Goal: Task Accomplishment & Management: Use online tool/utility

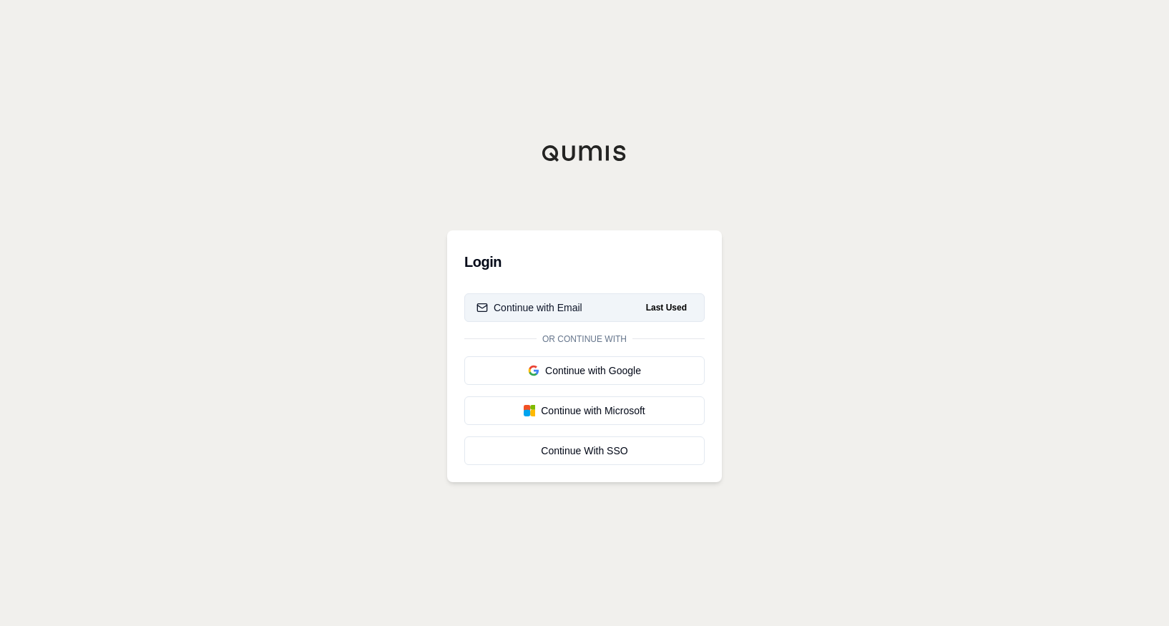
click at [532, 309] on div "Continue with Email" at bounding box center [529, 307] width 106 height 14
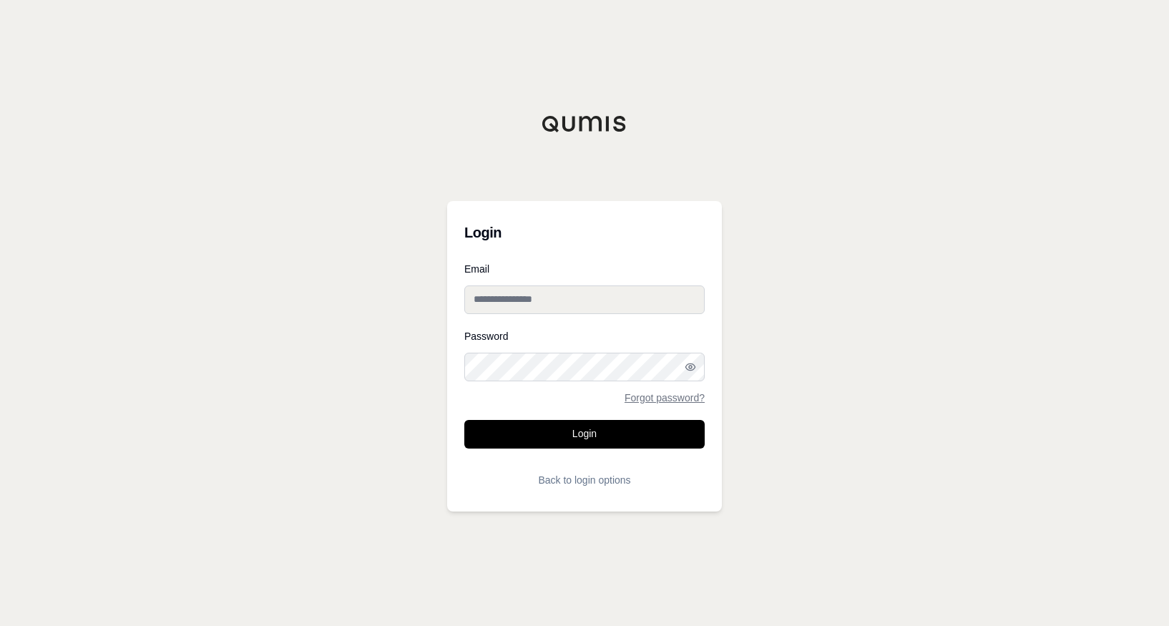
type input "**********"
click at [545, 428] on button "Login" at bounding box center [584, 434] width 240 height 29
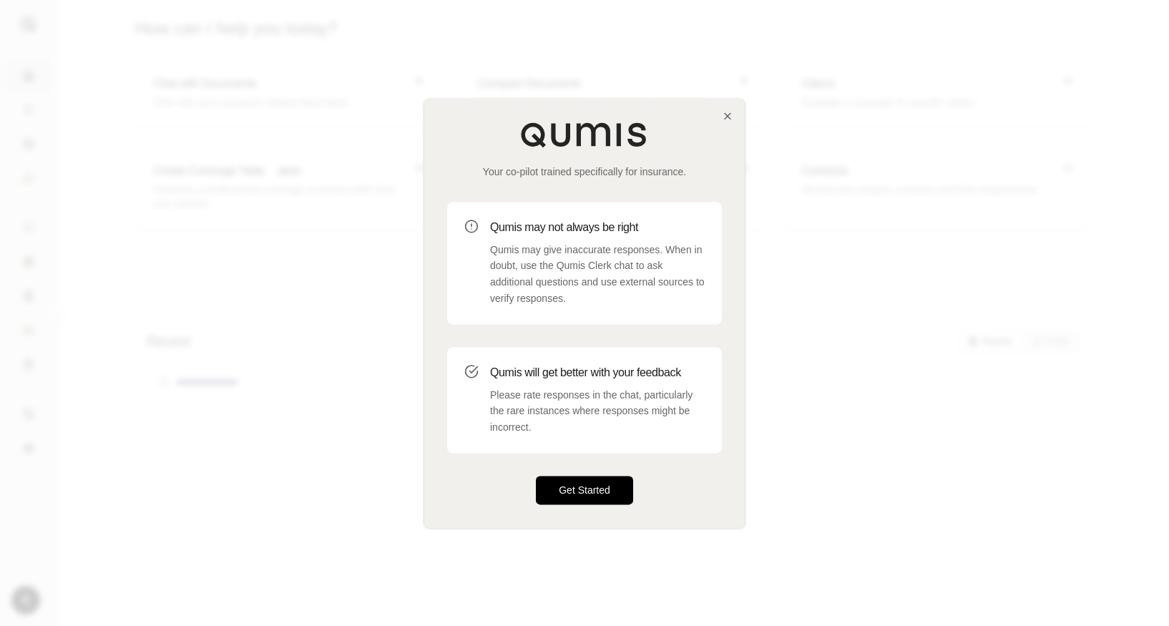
click at [578, 500] on button "Get Started" at bounding box center [584, 490] width 97 height 29
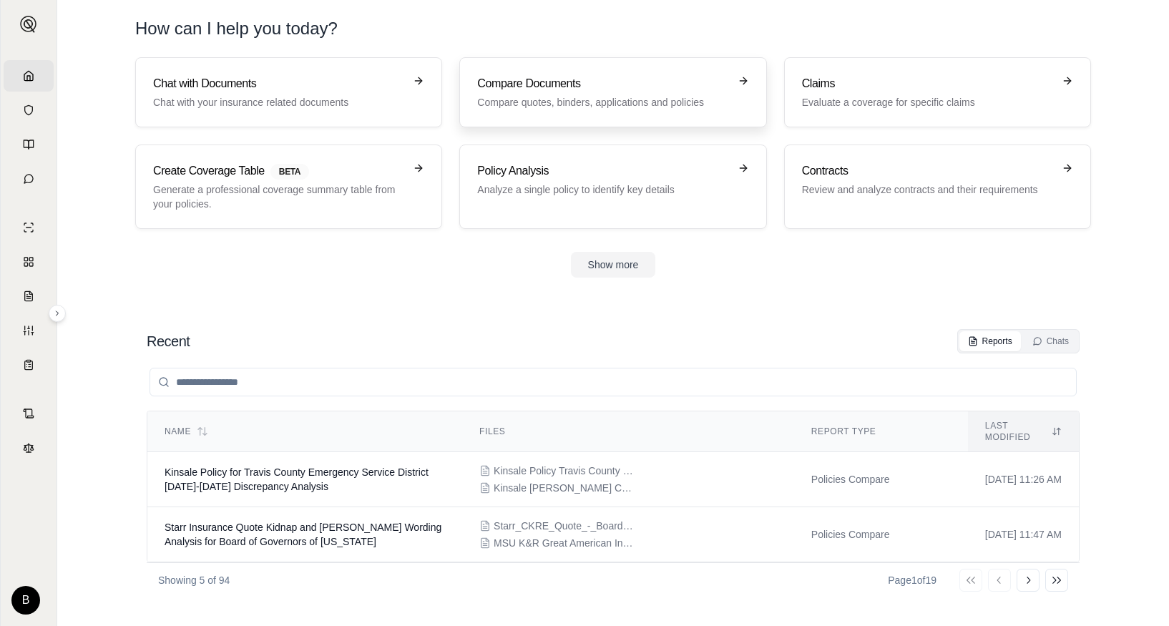
click at [537, 97] on p "Compare quotes, binders, applications and policies" at bounding box center [602, 102] width 251 height 14
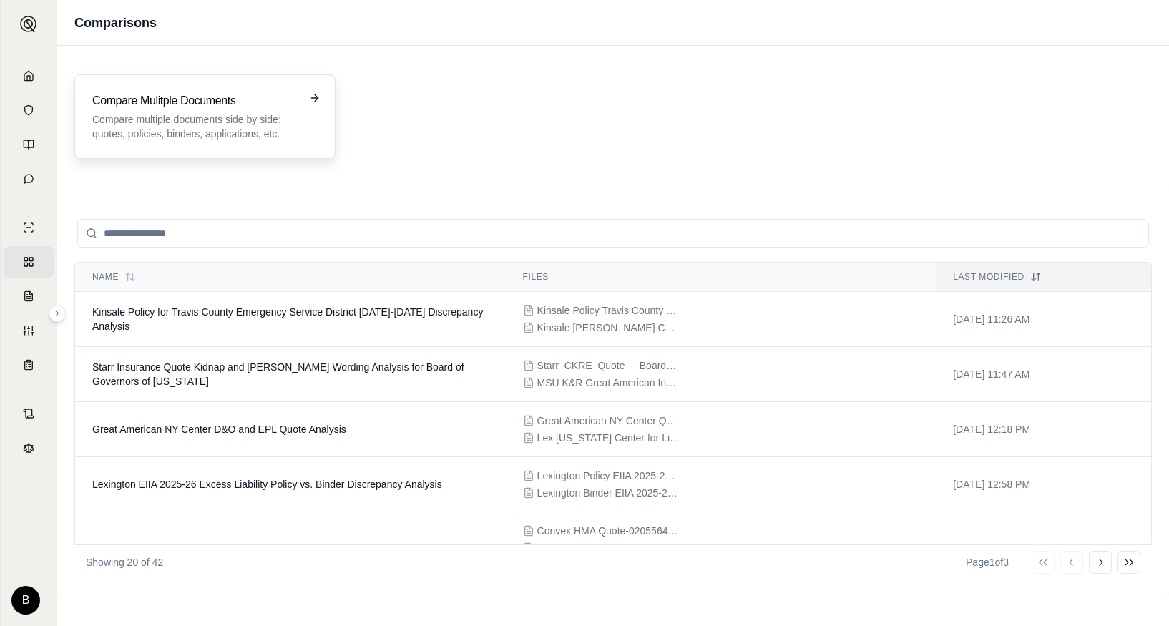
click at [176, 111] on div "Compare Mulitple Documents Compare multiple documents side by side: quotes, pol…" at bounding box center [194, 116] width 205 height 49
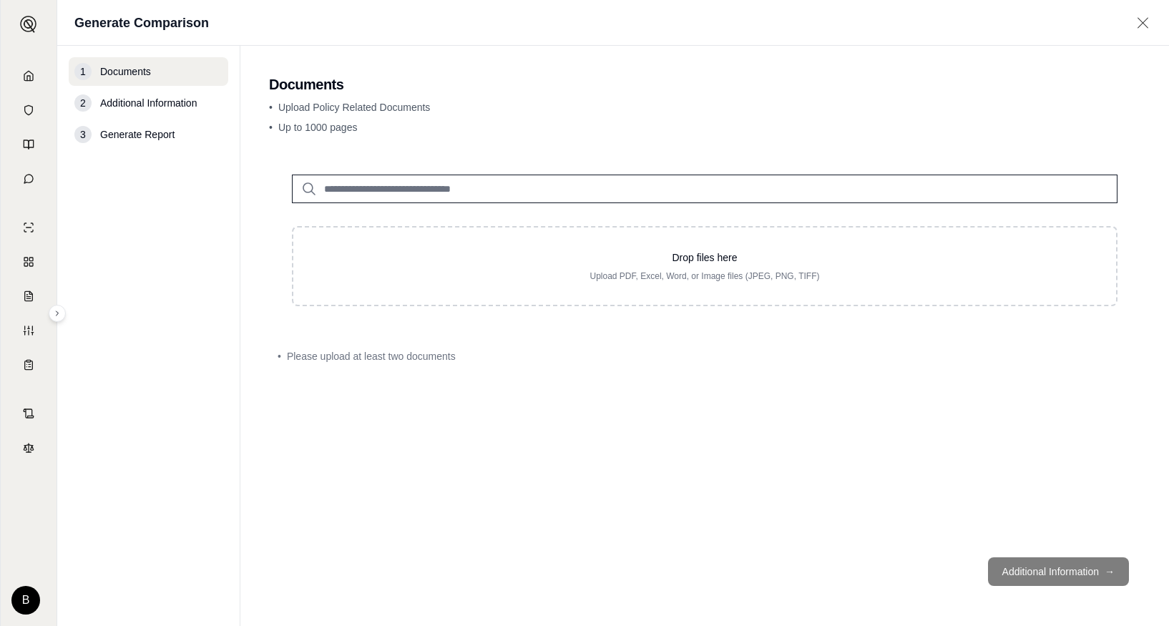
click at [1026, 434] on div "Drop files here Upload PDF, Excel, Word, or Image files (JPEG, PNG, TIFF) • Ple…" at bounding box center [704, 349] width 871 height 394
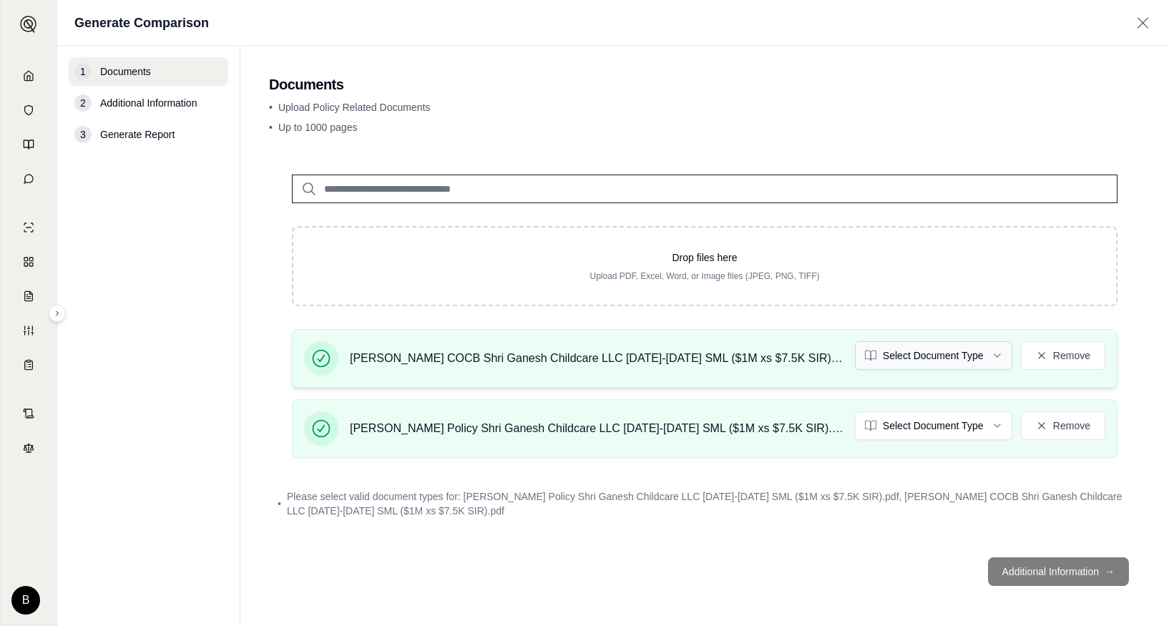
click at [956, 363] on html "Home Vault Prompts Chats Single Policy Comparisons Claims Custom Report Coverag…" at bounding box center [584, 313] width 1169 height 626
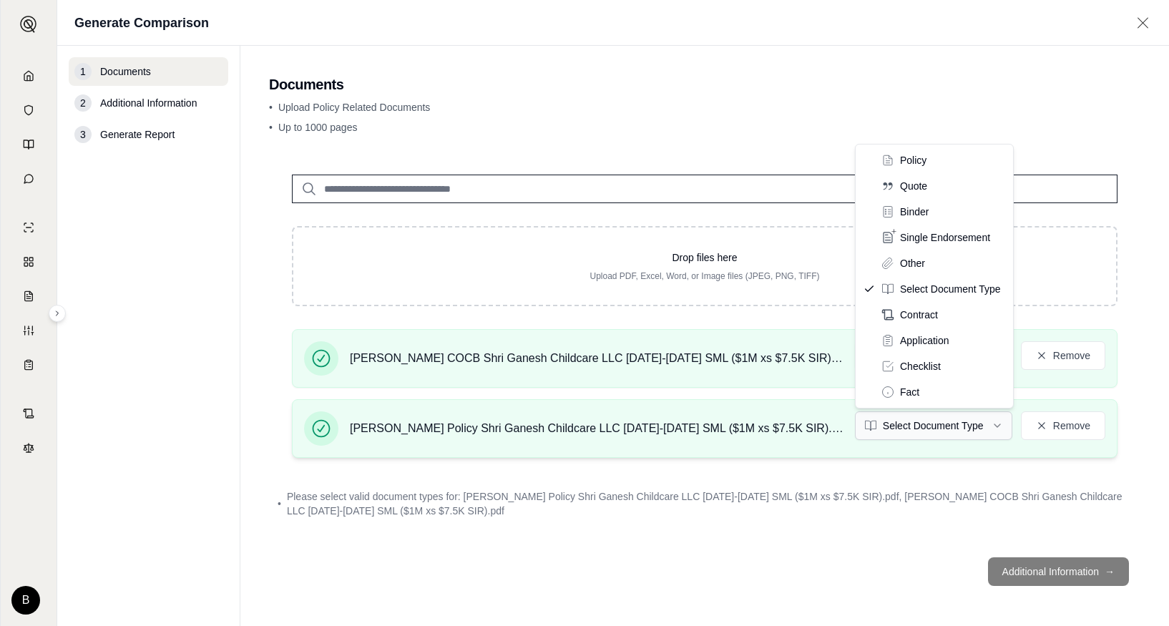
click at [936, 429] on html "Home Vault Prompts Chats Single Policy Comparisons Claims Custom Report Coverag…" at bounding box center [584, 313] width 1169 height 626
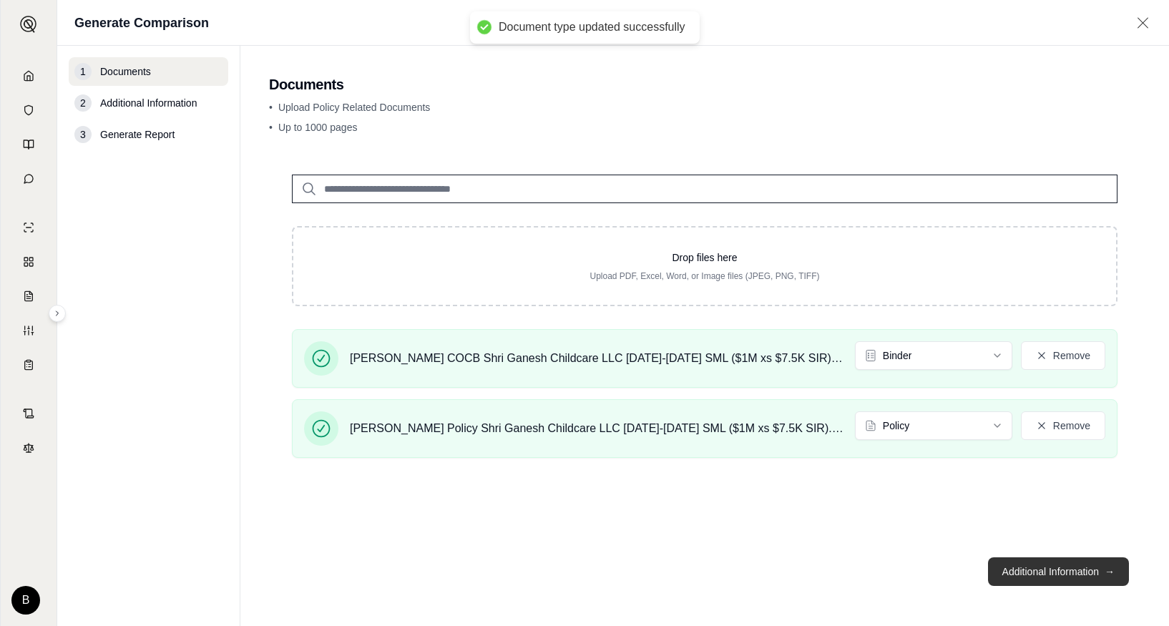
click at [1029, 579] on button "Additional Information →" at bounding box center [1058, 571] width 141 height 29
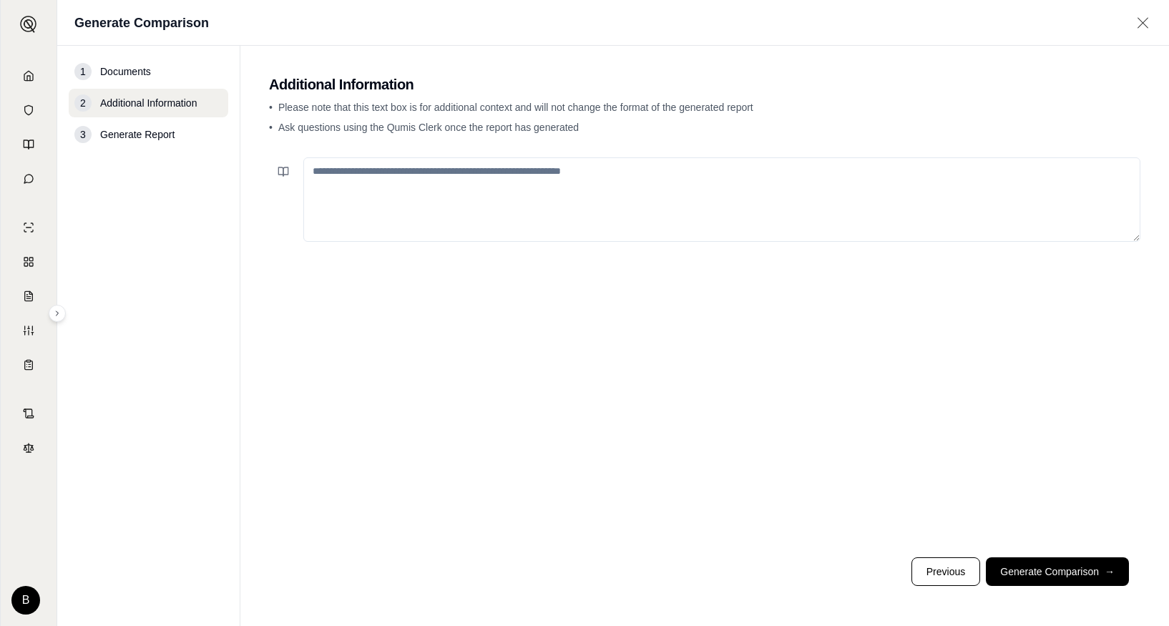
click at [411, 195] on textarea at bounding box center [721, 199] width 837 height 84
click at [466, 170] on textarea "**********" at bounding box center [721, 199] width 837 height 84
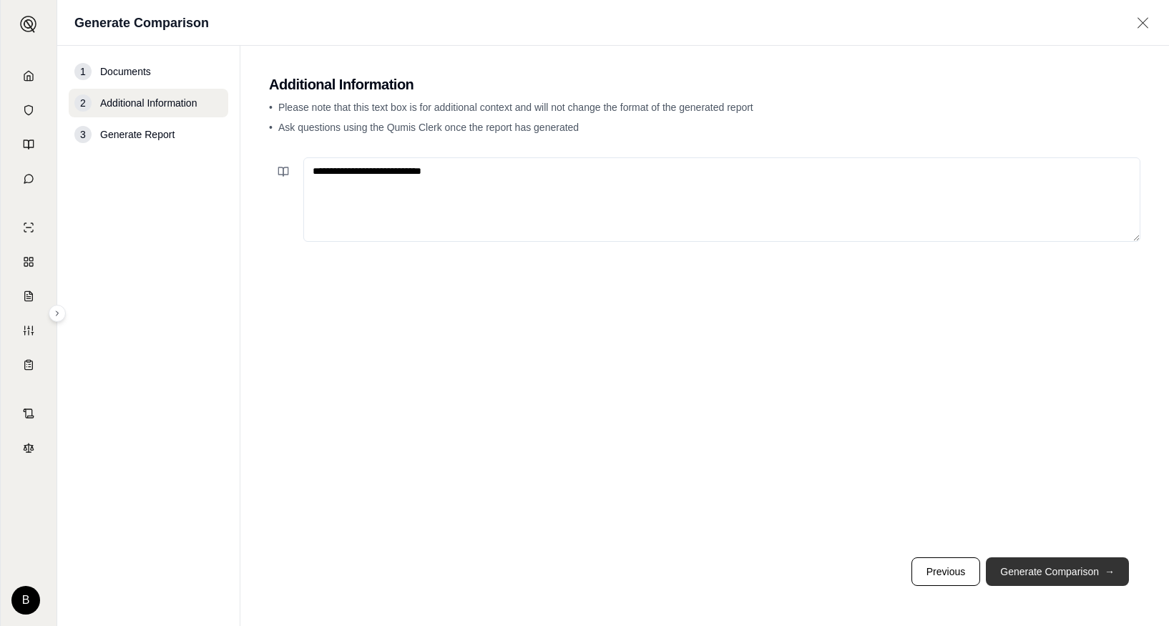
type textarea "**********"
click at [1049, 571] on button "Generate Comparison →" at bounding box center [1057, 571] width 143 height 29
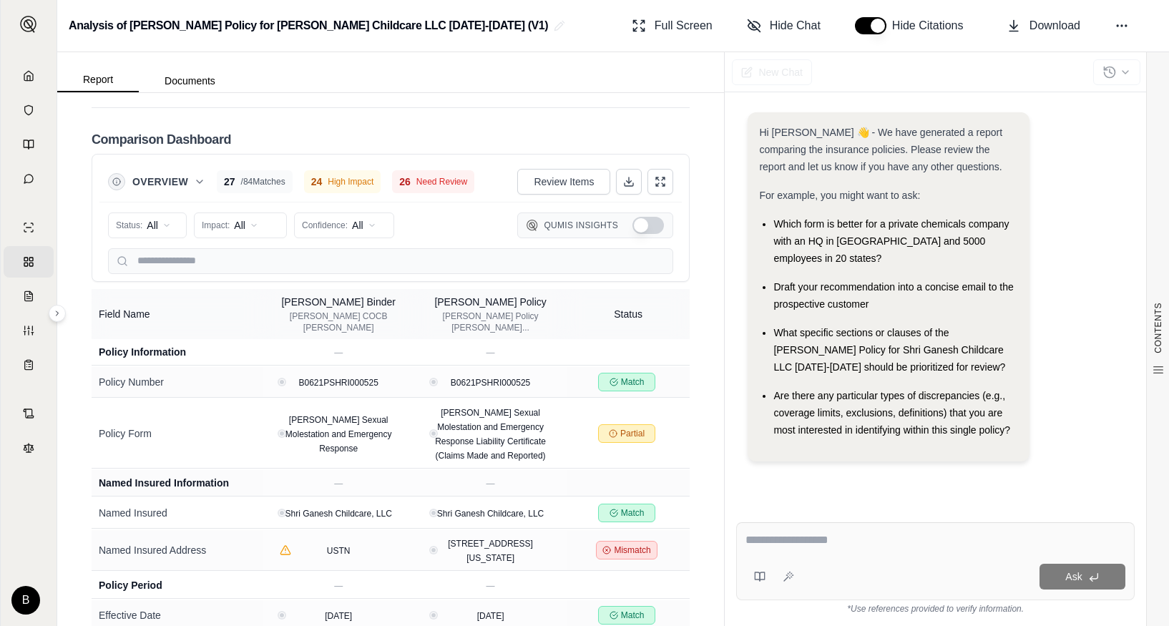
scroll to position [2513, 0]
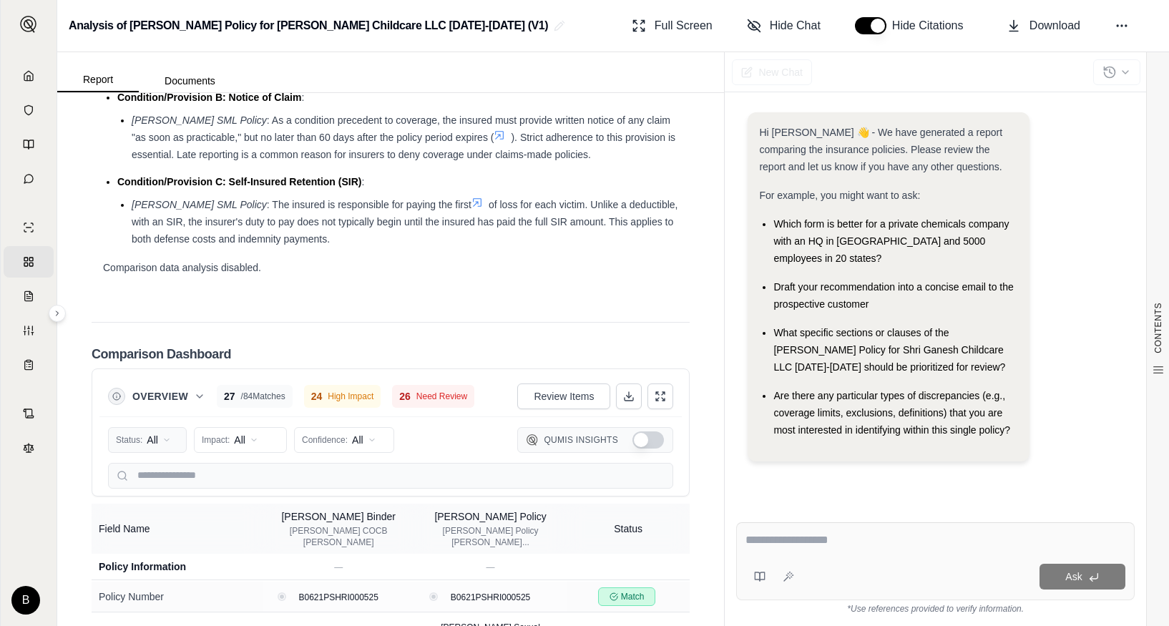
click at [162, 418] on html "Home Vault Prompts Chats Single Policy Comparisons Claims Custom Report Coverag…" at bounding box center [584, 313] width 1169 height 626
click at [157, 523] on span "Mismatch" at bounding box center [145, 522] width 57 height 14
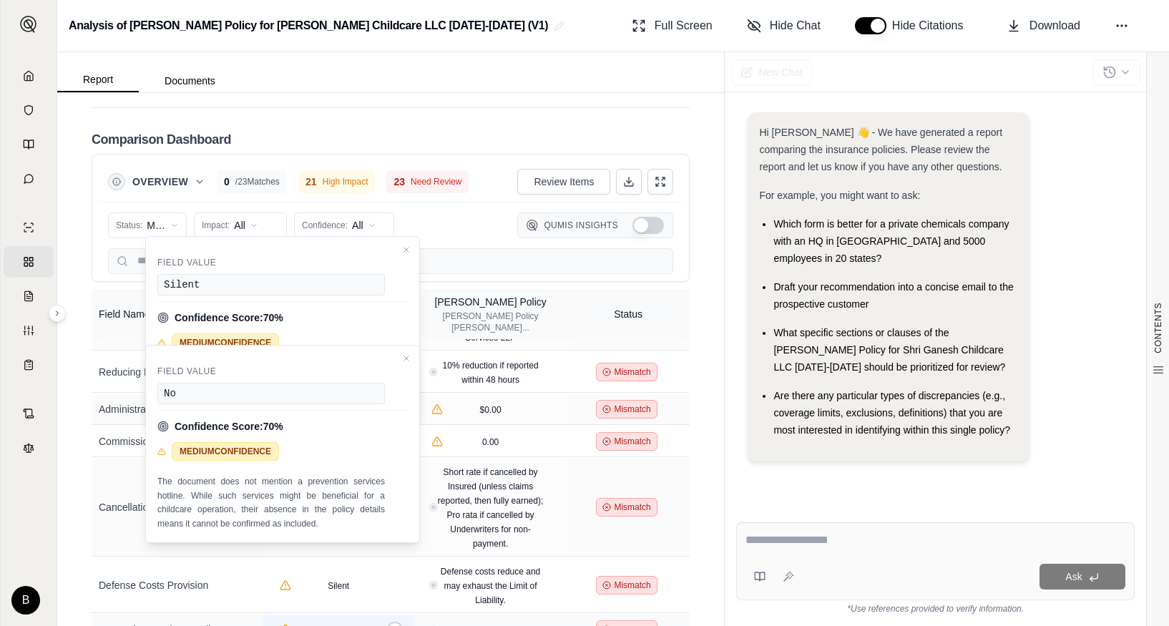
scroll to position [143, 0]
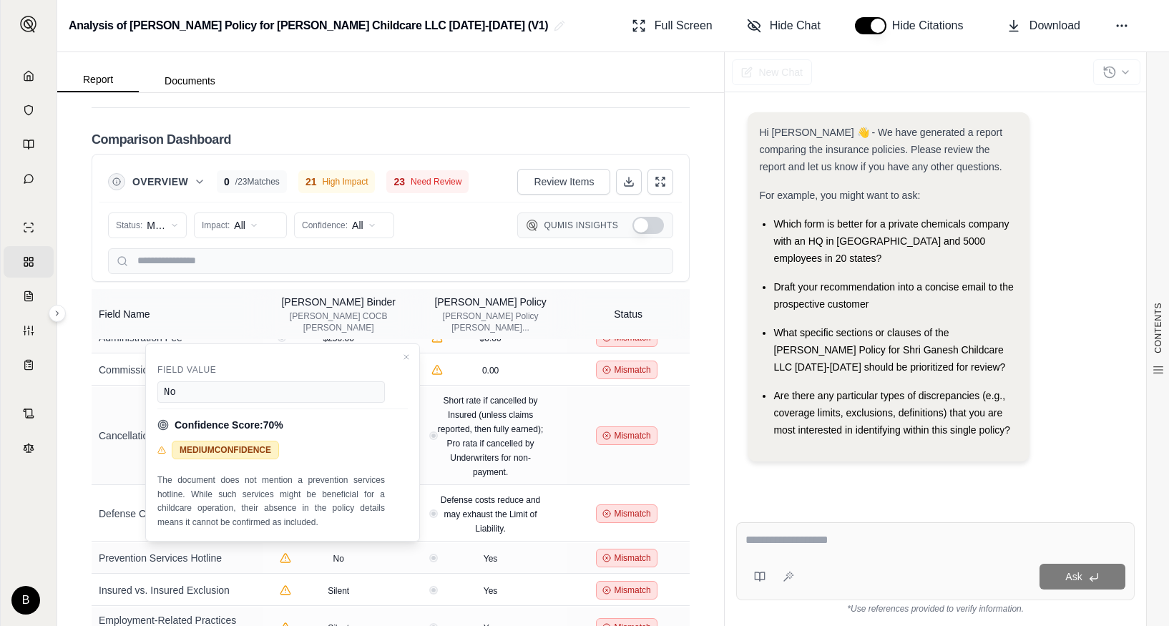
click at [82, 436] on div "CONTENTS Table of Contents Key Findings: INSURANCE POLICY COMPARISON Introducti…" at bounding box center [390, 359] width 667 height 533
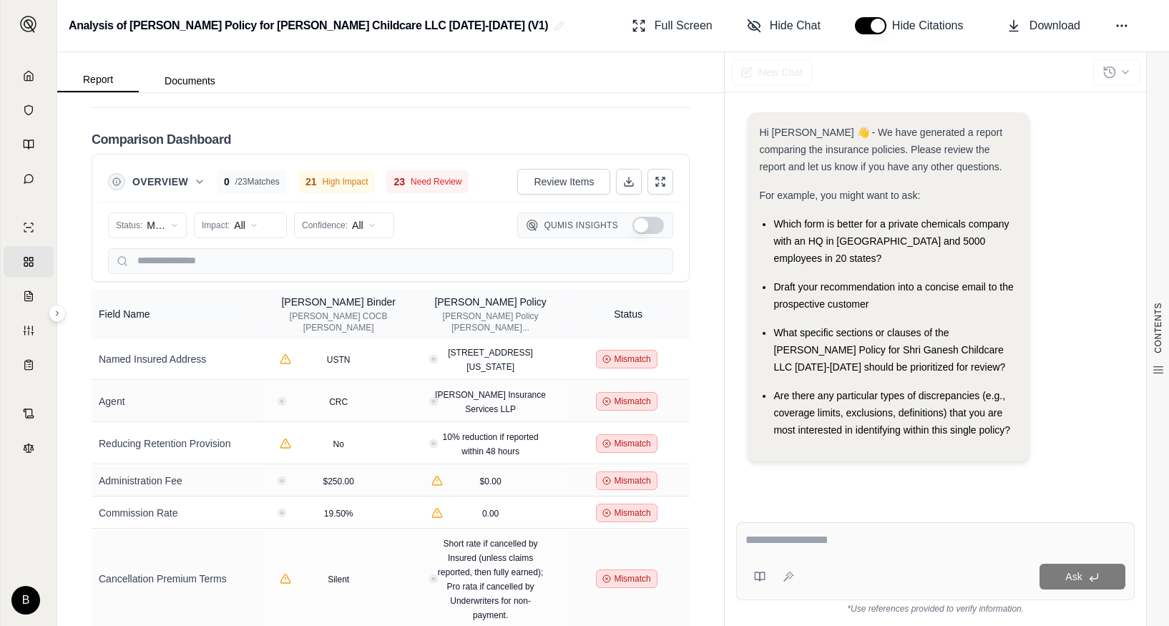
scroll to position [2299, 0]
